Goal: Task Accomplishment & Management: Manage account settings

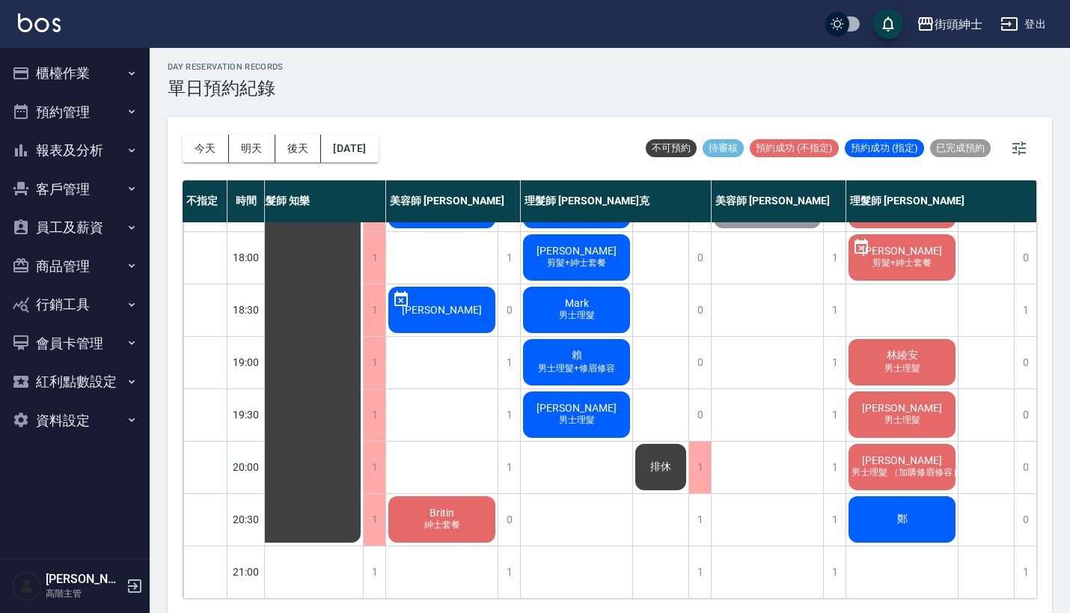
scroll to position [736, 20]
click at [763, 86] on div "day Reservation records 單日預約紀錄" at bounding box center [610, 80] width 884 height 37
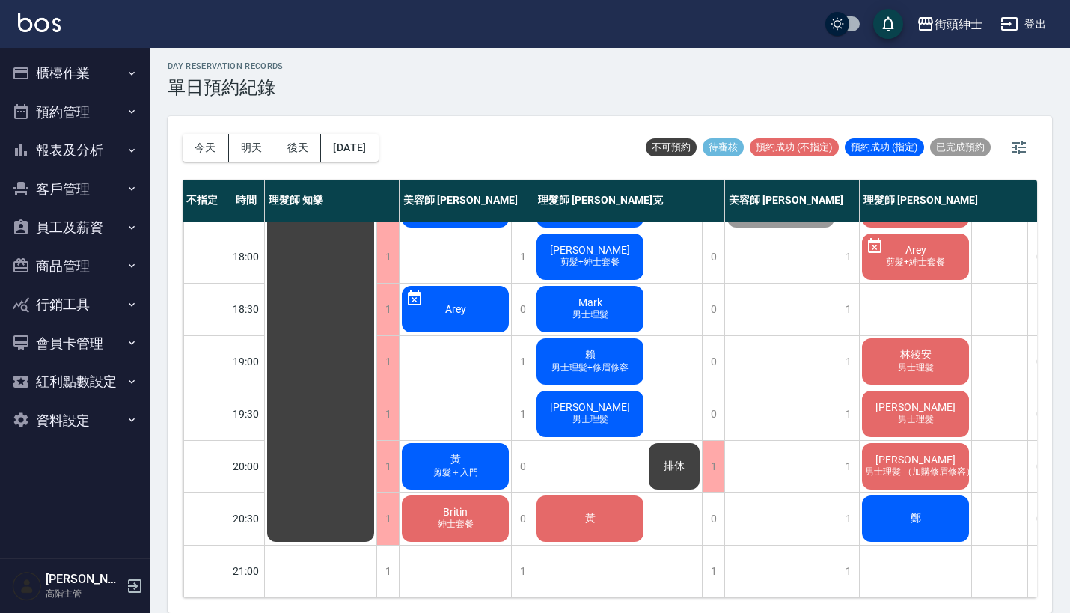
scroll to position [4, 0]
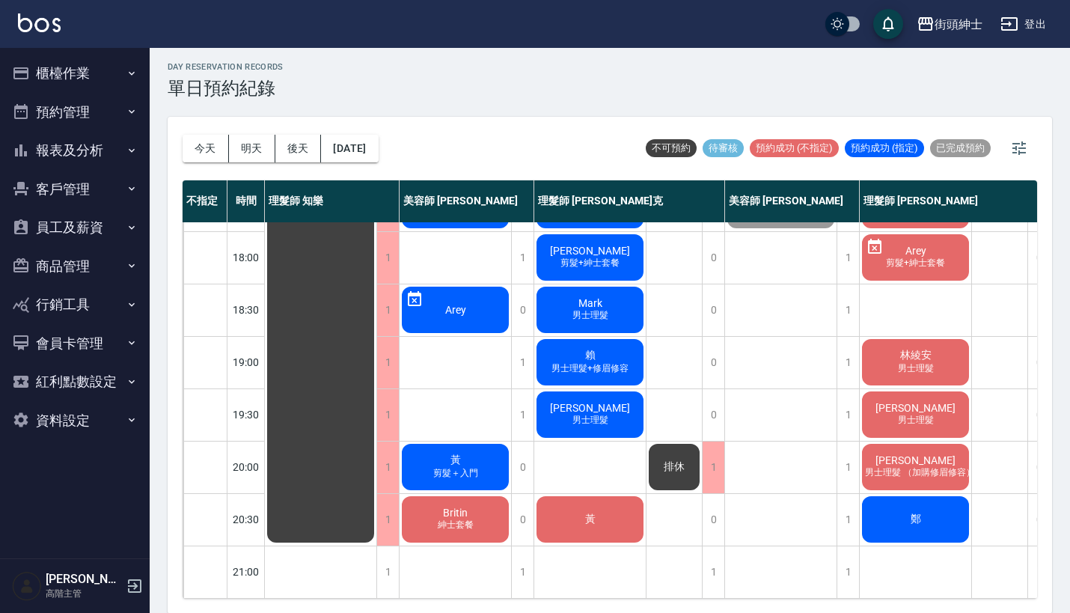
click at [934, 518] on div "鄭" at bounding box center [915, 519] width 111 height 51
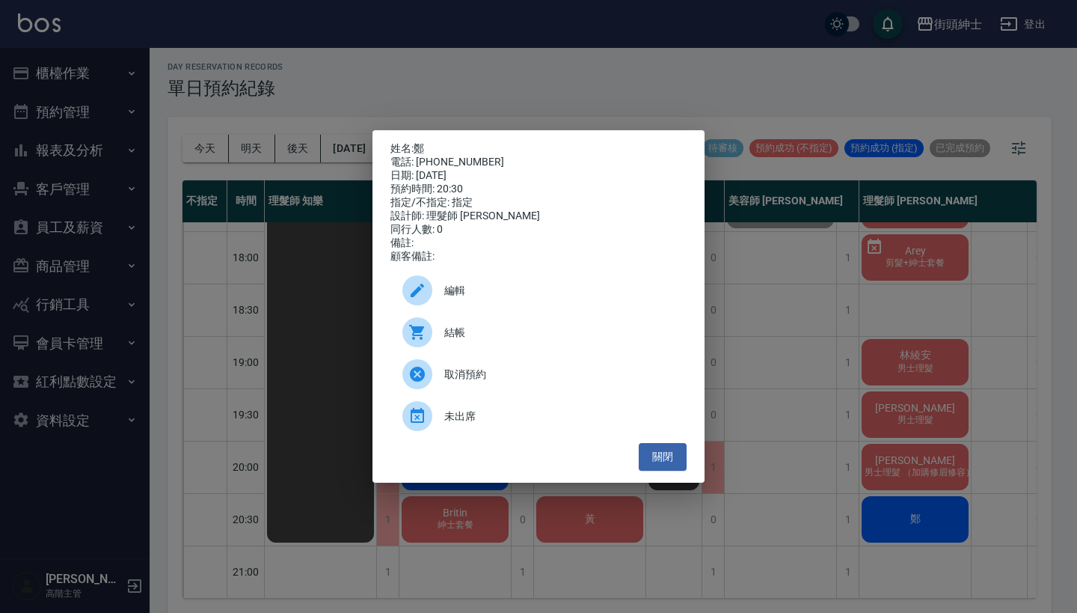
click at [560, 294] on span "編輯" at bounding box center [559, 291] width 230 height 16
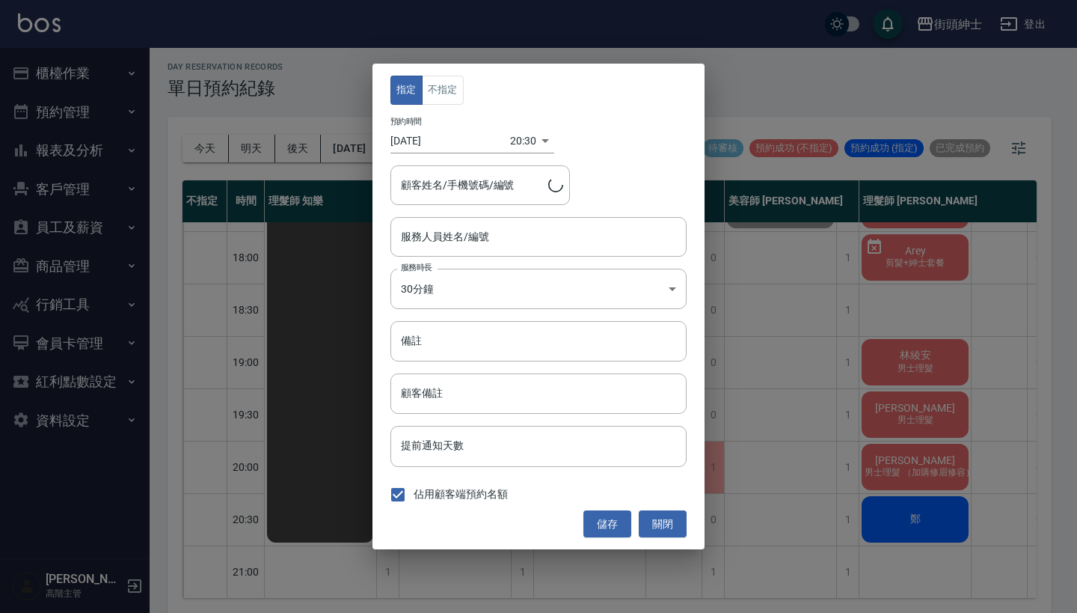
type input "理髮師 [PERSON_NAME](無代號)"
type input "鄭/0963578318"
click at [444, 100] on button "不指定" at bounding box center [443, 90] width 42 height 29
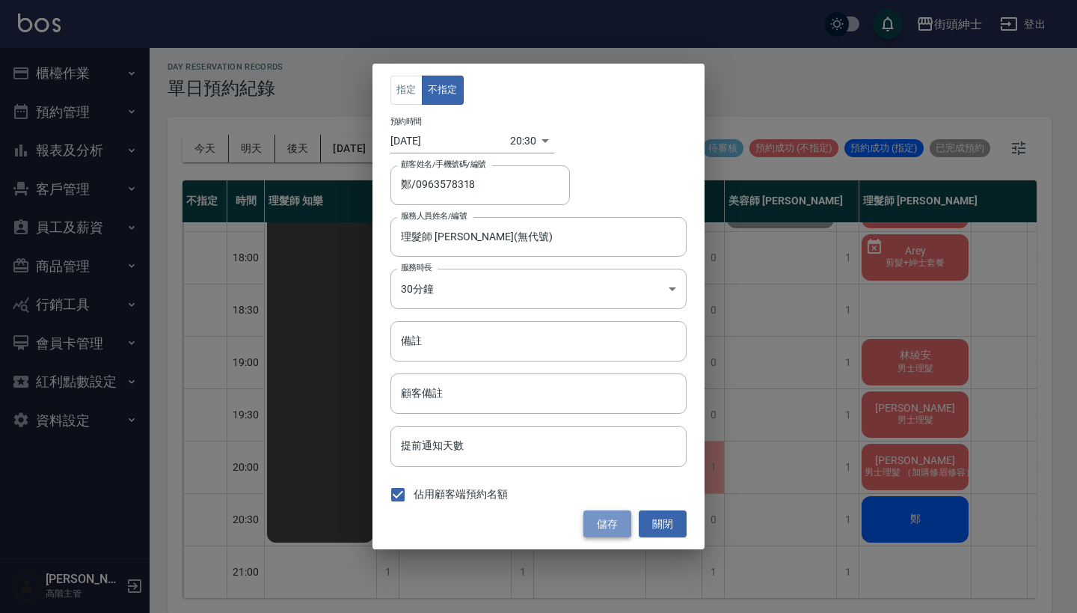
click at [614, 513] on button "儲存" at bounding box center [608, 524] width 48 height 28
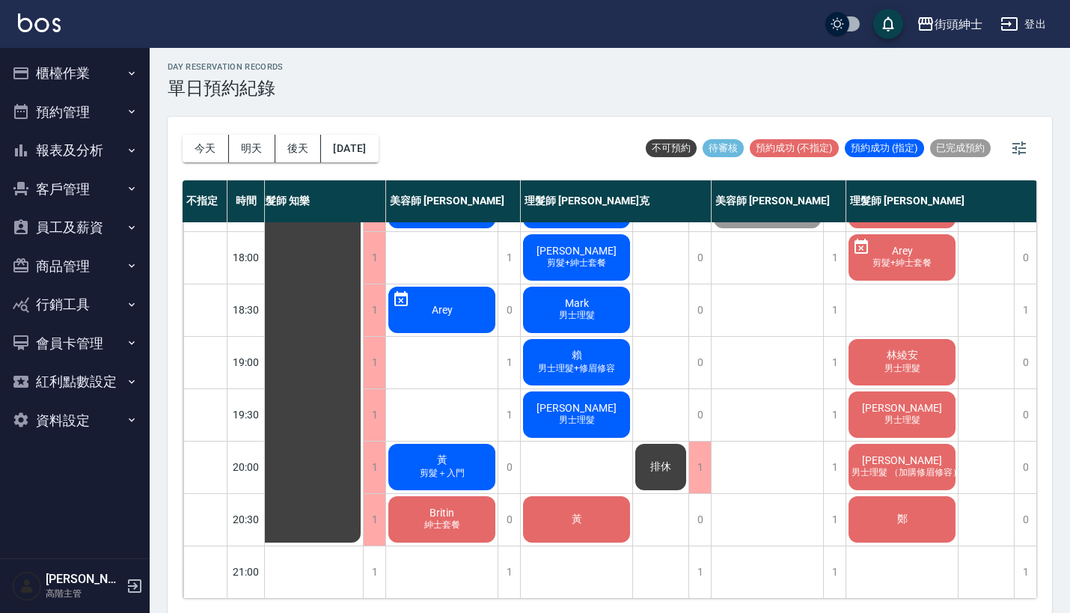
scroll to position [736, 21]
click at [481, 447] on div "黃 剪髮＋入門" at bounding box center [441, 466] width 111 height 51
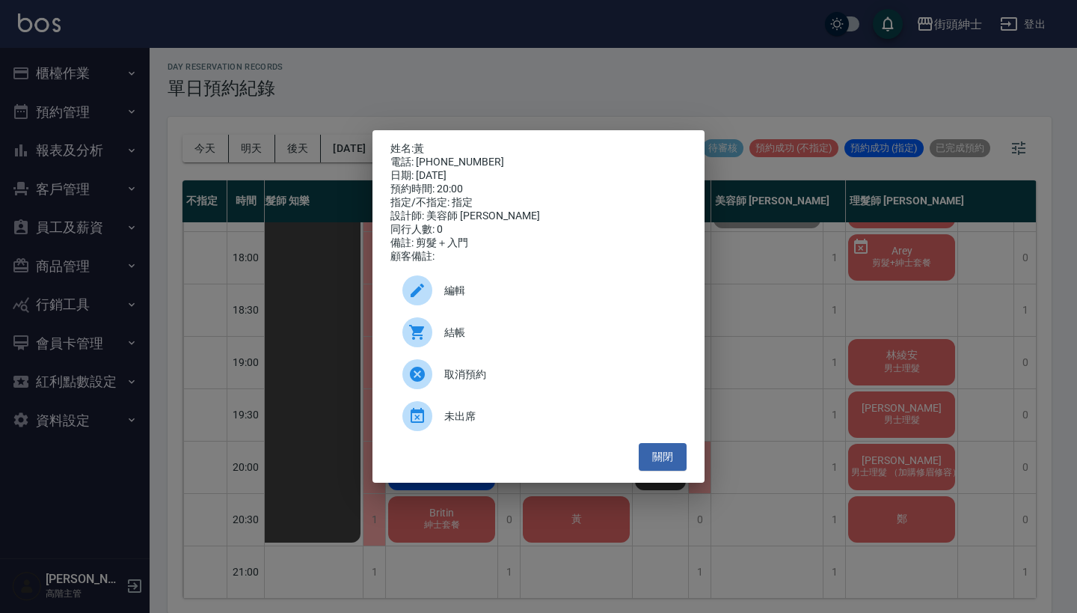
click at [824, 423] on div "姓名: 黃 電話: [PHONE_NUMBER] 日期: [DATE] 預約時間: 20:00 指定/不指定: 指定 設計師: 美容師 [PERSON_NAM…" at bounding box center [538, 306] width 1077 height 613
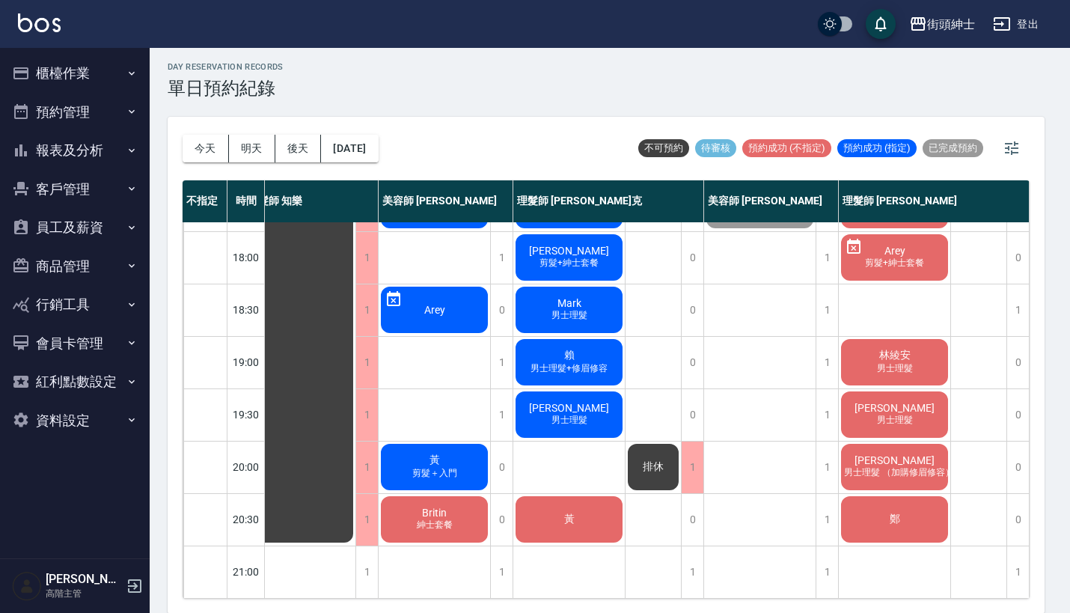
scroll to position [736, 13]
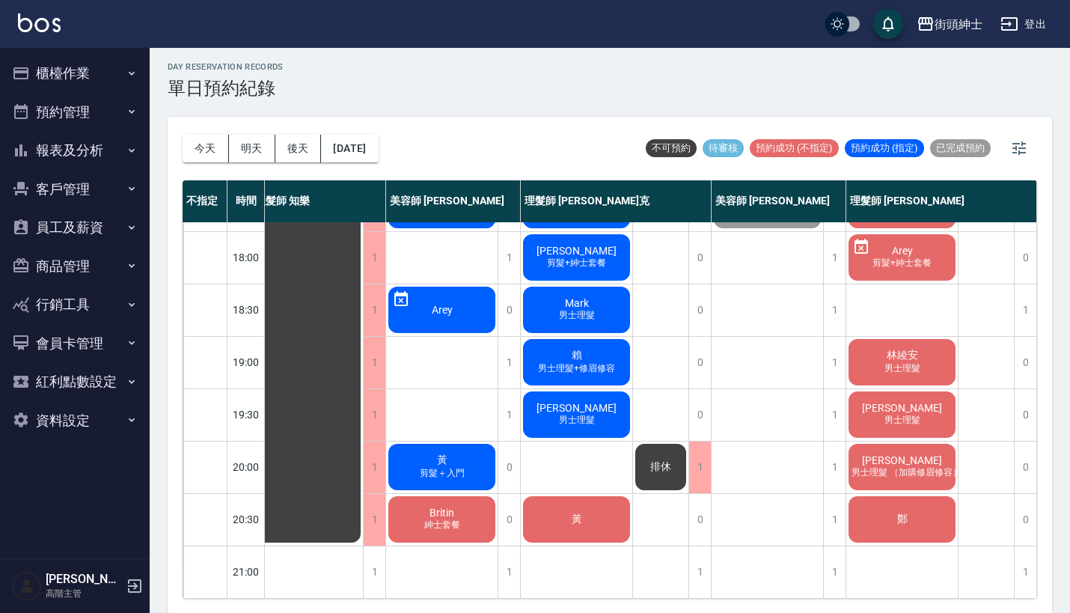
click at [604, 506] on div "黃" at bounding box center [576, 519] width 111 height 51
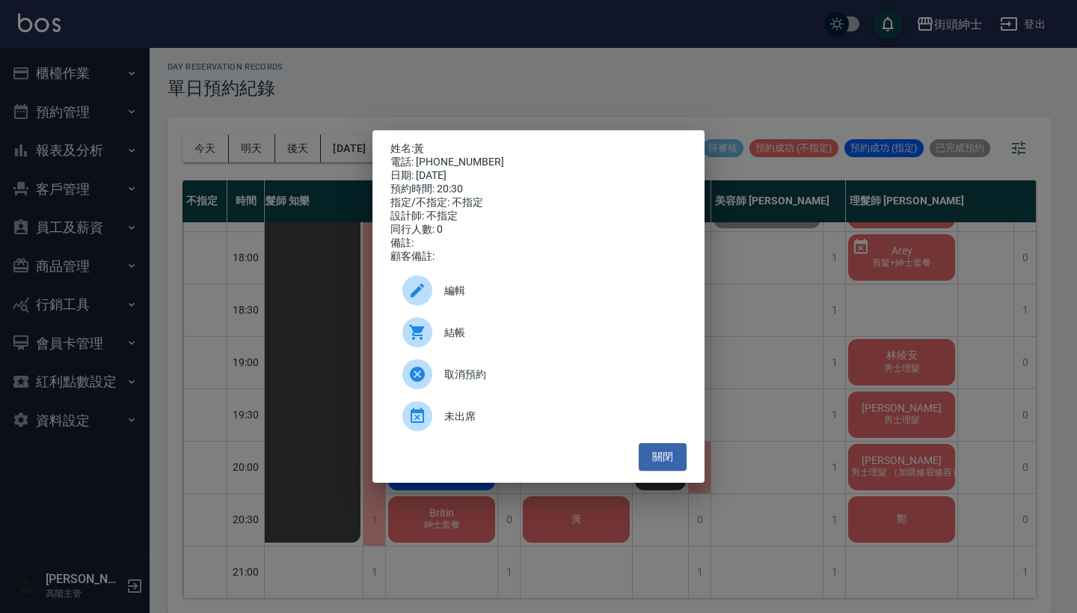
click at [759, 285] on div "姓名: 黃 電話: [PHONE_NUMBER] 日期: [DATE] 預約時間: 20:30 指定/不指定: 不指定 設計師: 不指定 同行人數: 0 備註…" at bounding box center [538, 306] width 1077 height 613
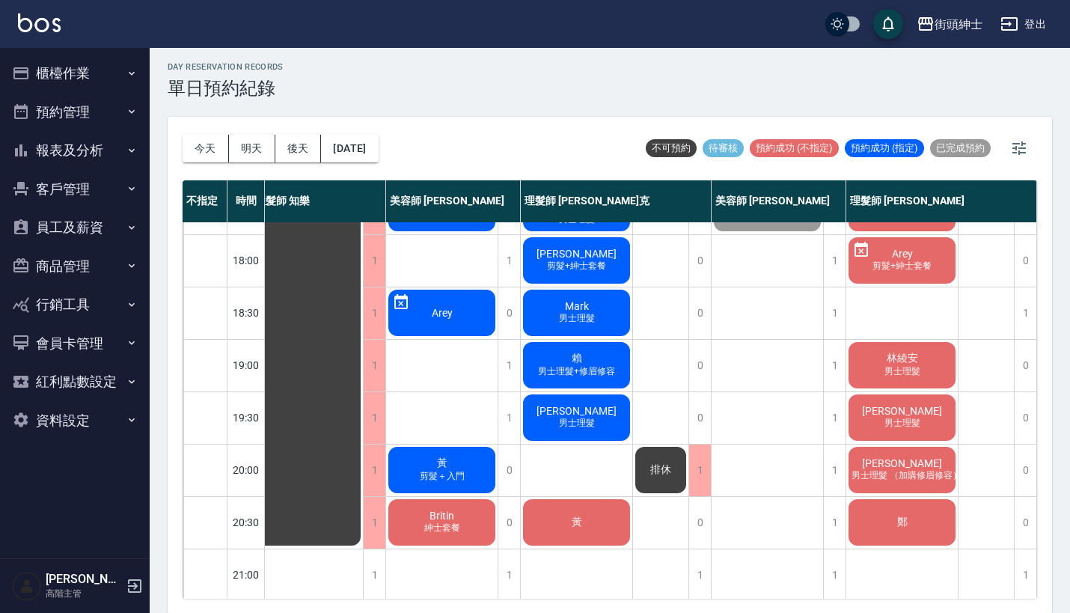
scroll to position [721, 21]
